Goal: Task Accomplishment & Management: Manage account settings

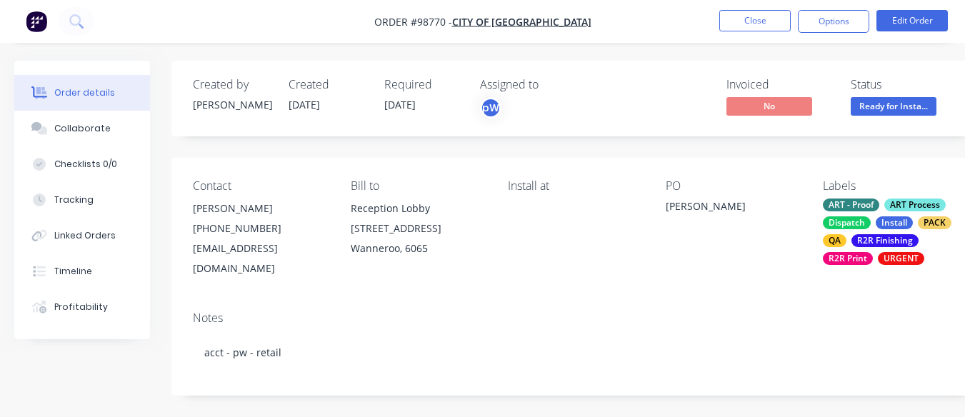
click at [746, 17] on button "Close" at bounding box center [754, 20] width 71 height 21
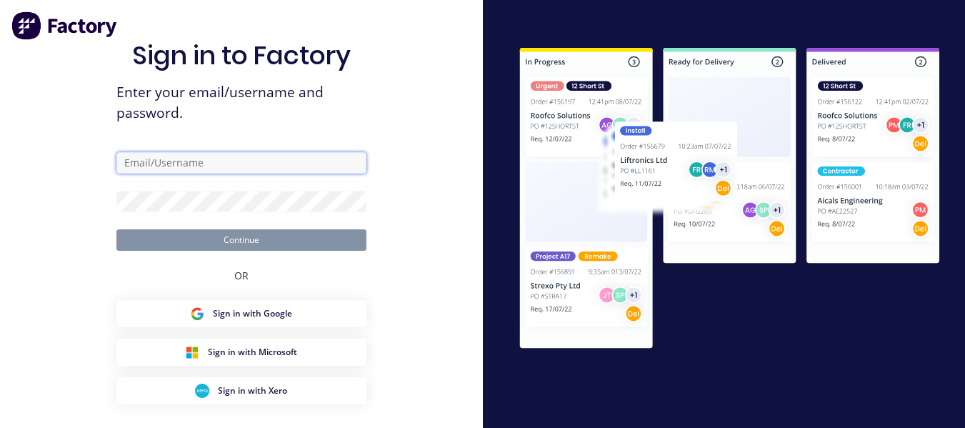
click at [206, 156] on input "text" at bounding box center [241, 162] width 250 height 21
type input "[EMAIL_ADDRESS][DOMAIN_NAME]"
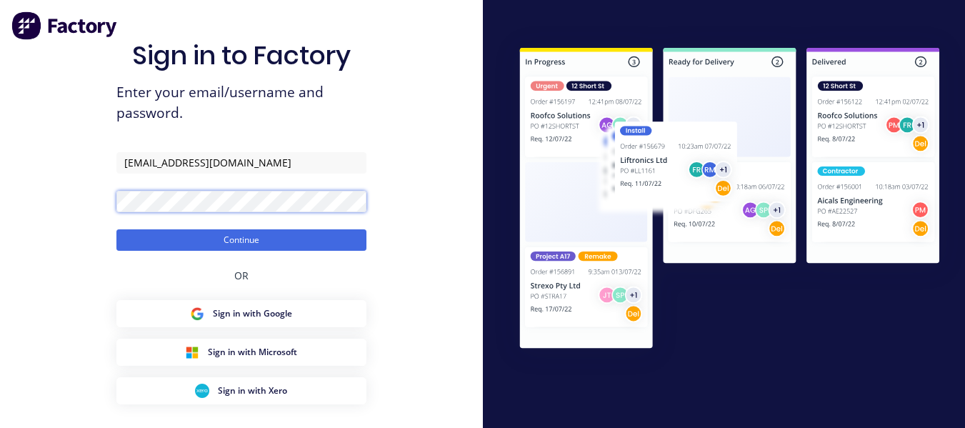
click at [116, 229] on button "Continue" at bounding box center [241, 239] width 250 height 21
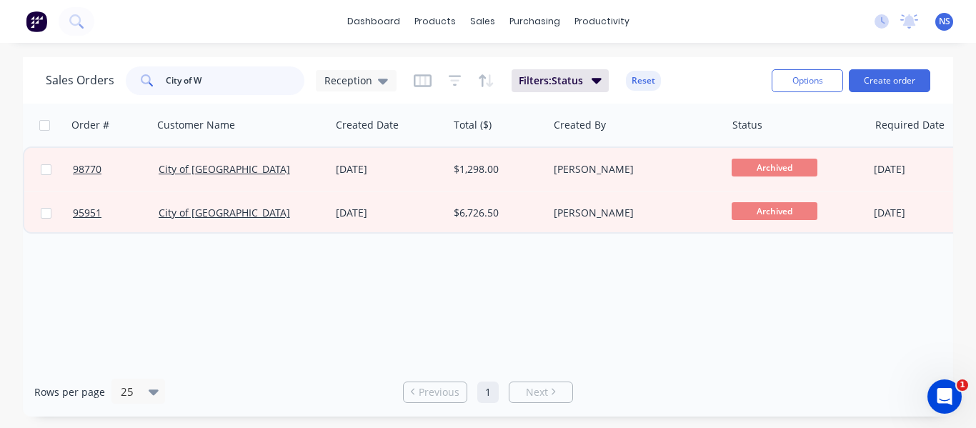
drag, startPoint x: 206, startPoint y: 83, endPoint x: 138, endPoint y: 80, distance: 67.9
click at [138, 80] on div "City of W" at bounding box center [215, 80] width 179 height 29
